Goal: Obtain resource: Obtain resource

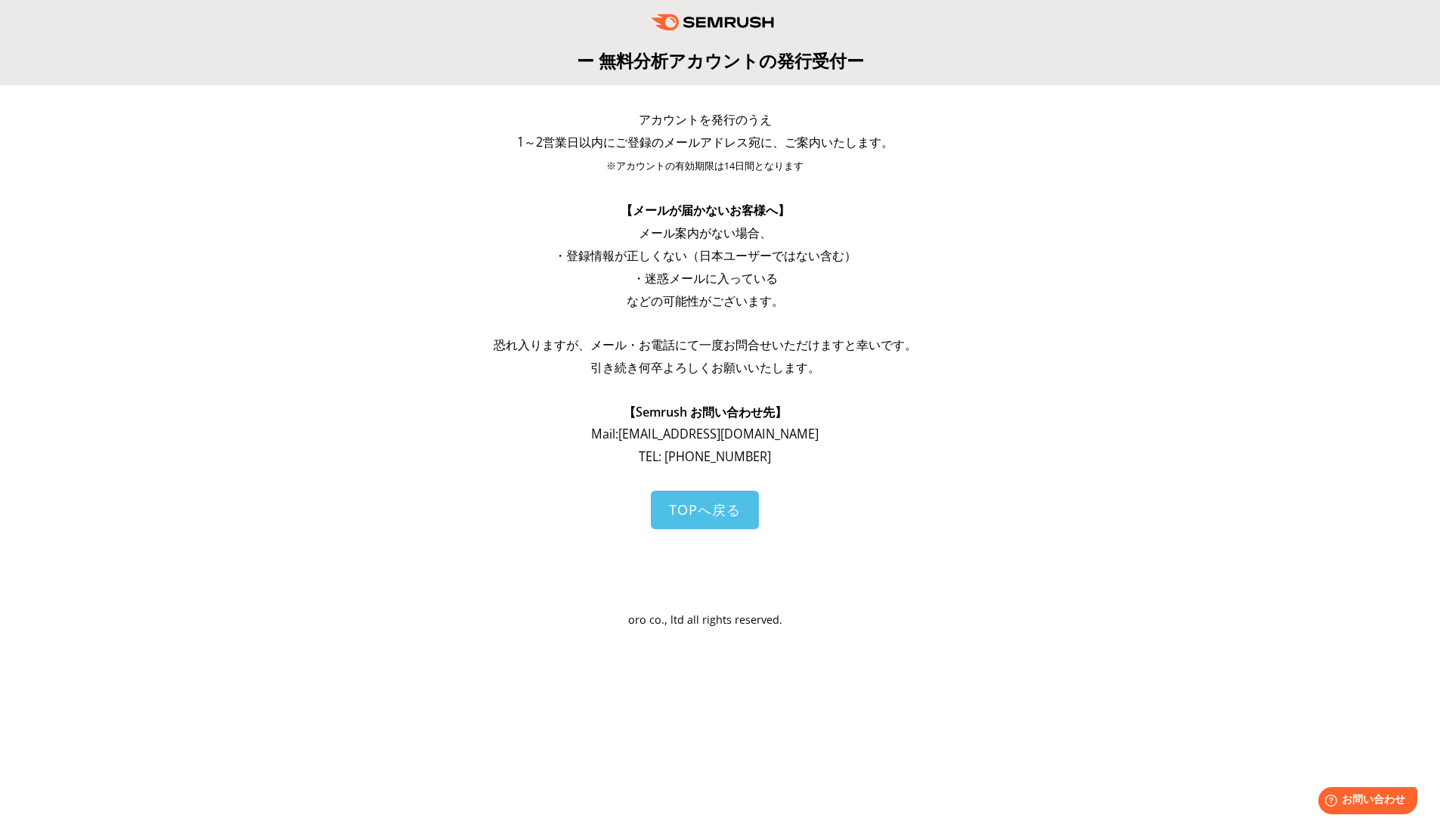
click at [524, 240] on p "メール案内がない場合、" at bounding box center [705, 233] width 575 height 23
